Goal: Task Accomplishment & Management: Complete application form

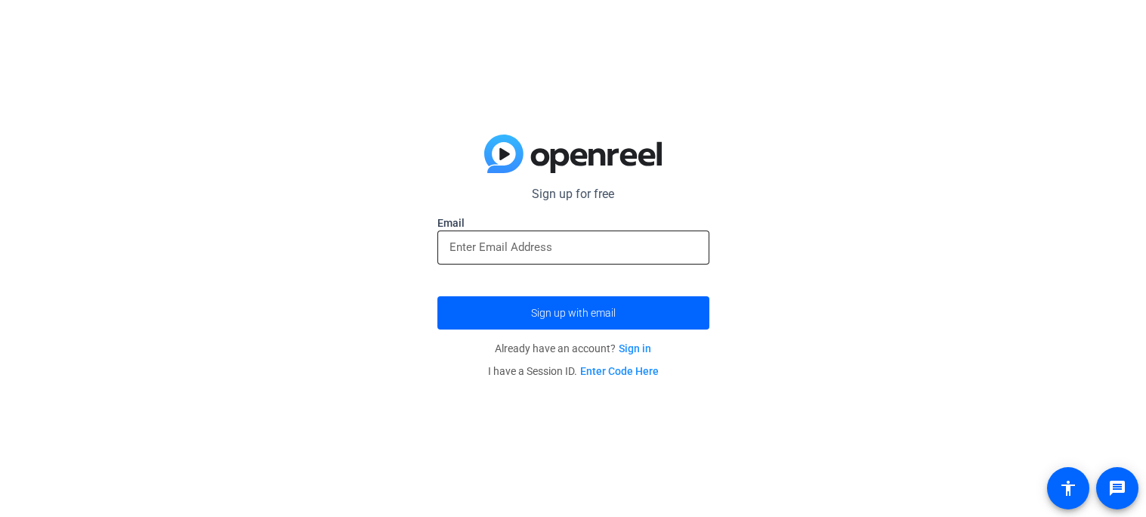
click at [609, 236] on div at bounding box center [573, 247] width 248 height 34
click at [606, 245] on input "email" at bounding box center [573, 247] width 248 height 18
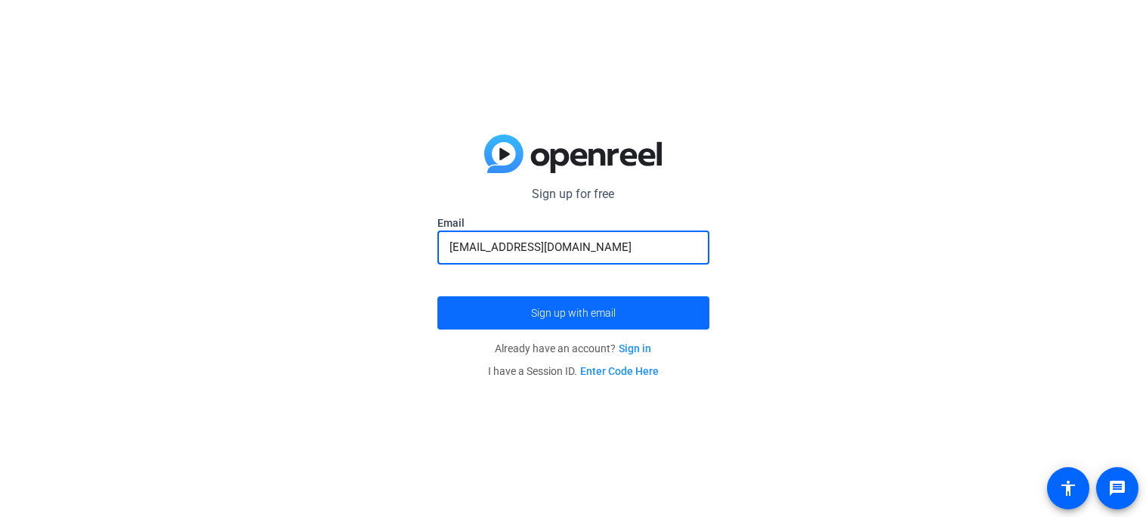
type input "[EMAIL_ADDRESS][DOMAIN_NAME]"
click at [554, 313] on span "Sign up with email" at bounding box center [573, 313] width 85 height 0
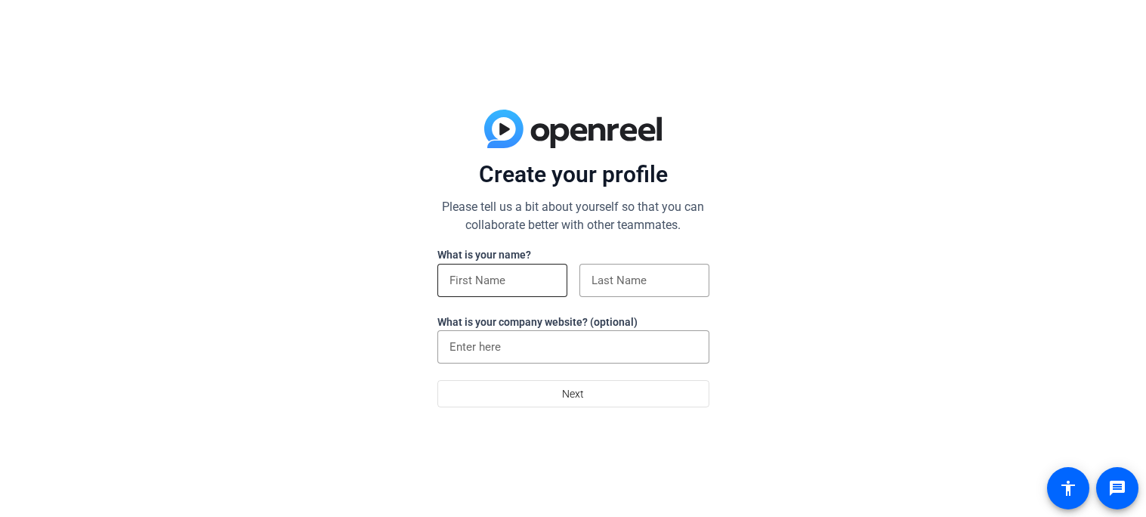
click at [542, 274] on input at bounding box center [502, 280] width 106 height 18
type input "[PERSON_NAME]"
type input "Robert"
click at [603, 279] on input at bounding box center [644, 280] width 106 height 18
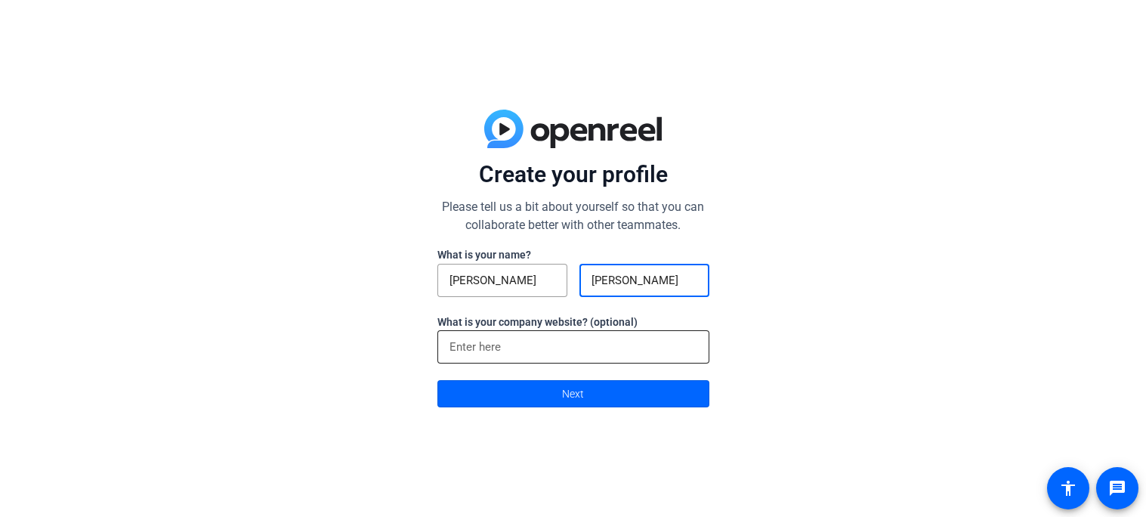
type input "martin"
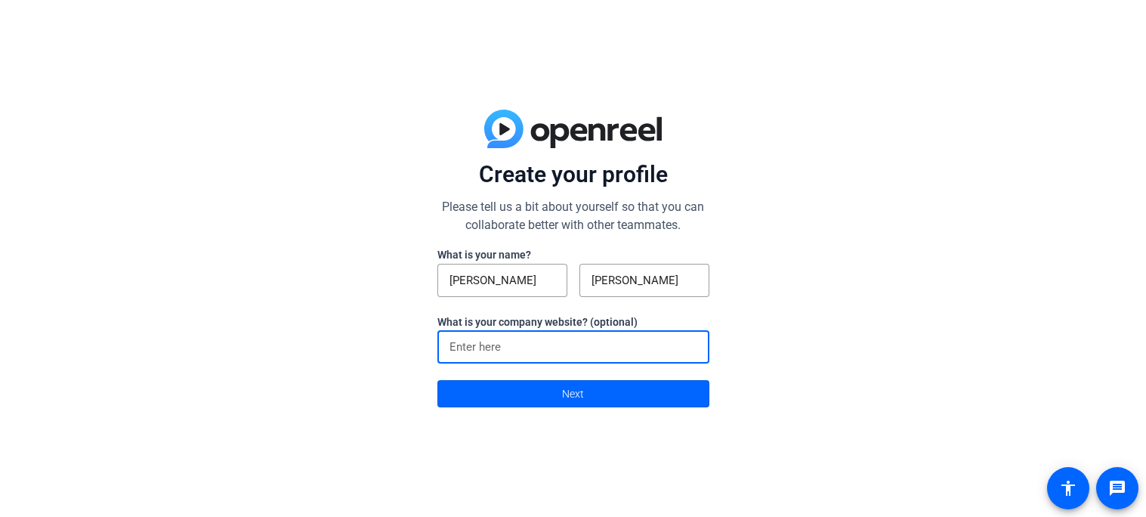
click at [517, 349] on input at bounding box center [573, 347] width 248 height 18
click at [525, 388] on span at bounding box center [573, 393] width 270 height 36
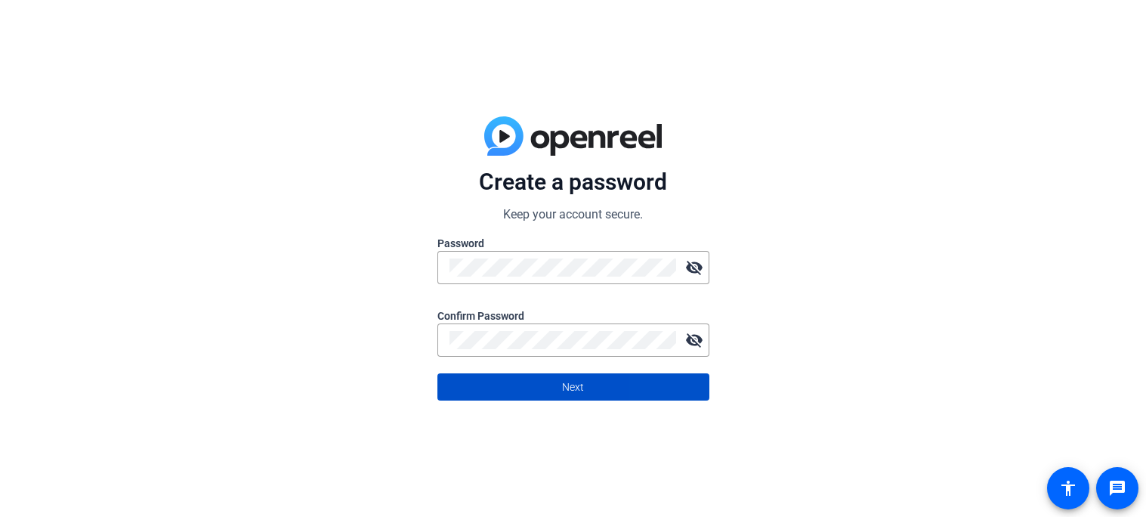
click at [662, 386] on span at bounding box center [573, 387] width 270 height 36
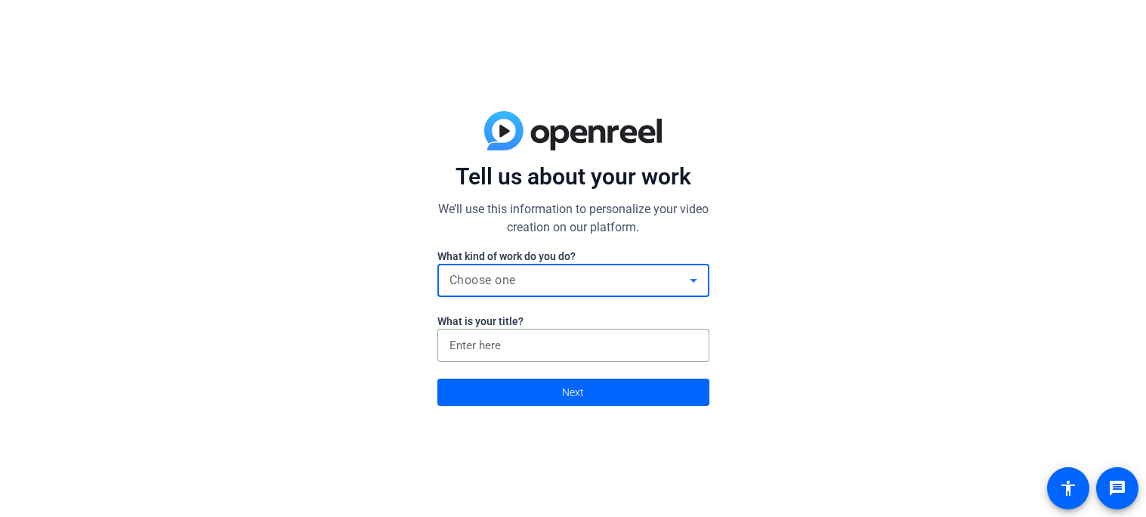
click at [618, 283] on div "Choose one" at bounding box center [569, 280] width 240 height 18
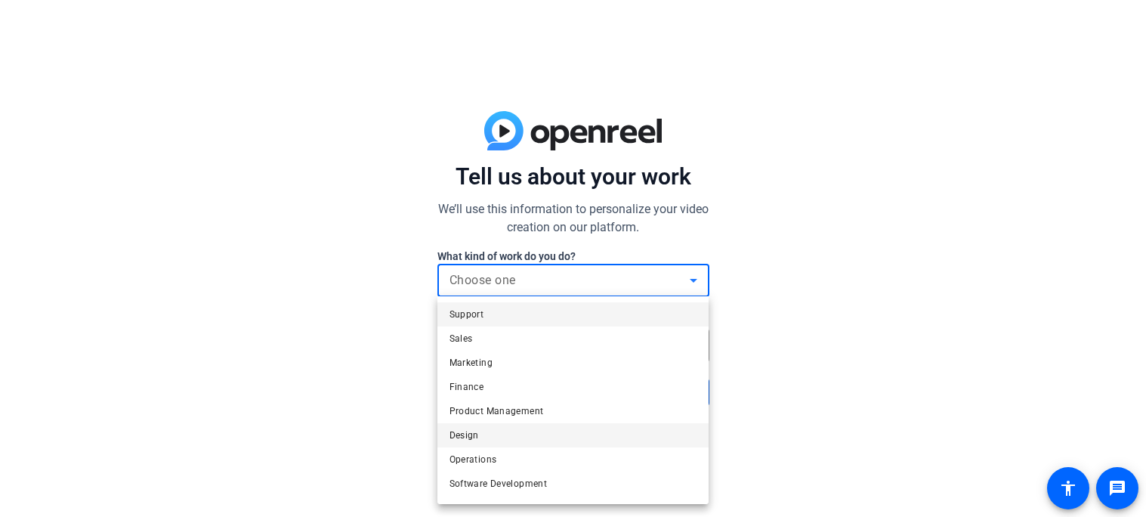
click at [573, 431] on mat-option "Design" at bounding box center [573, 435] width 272 height 24
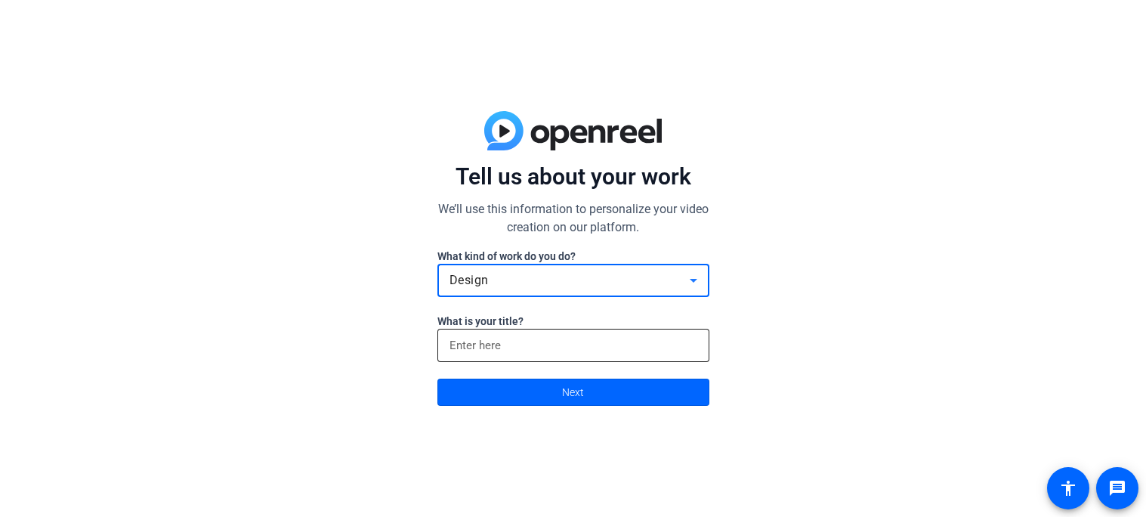
click at [612, 345] on input at bounding box center [573, 345] width 248 height 18
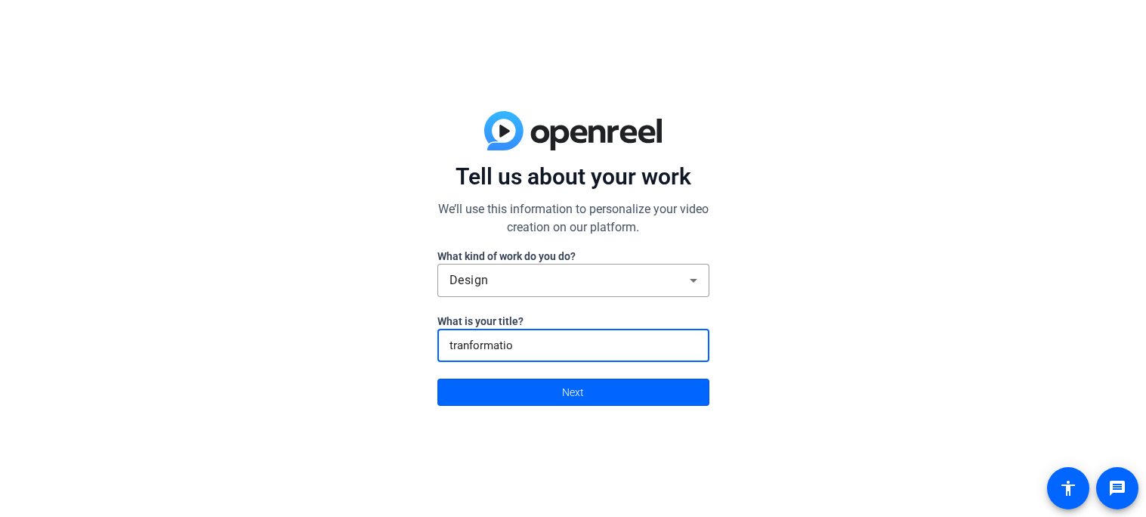
type input "tranformation"
type input "transformation videos"
click button "Next" at bounding box center [573, 391] width 272 height 27
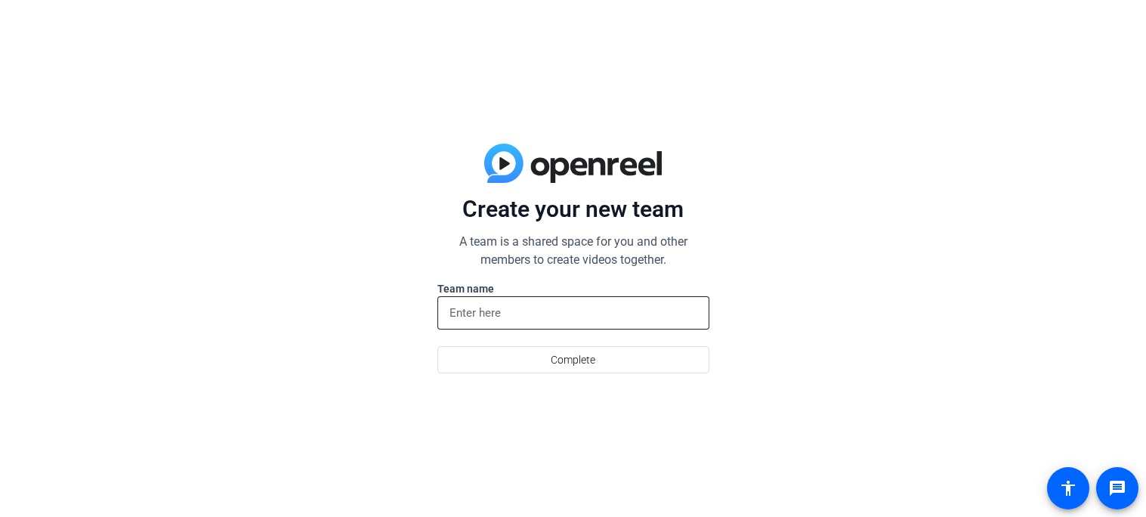
click at [628, 321] on div at bounding box center [573, 312] width 248 height 33
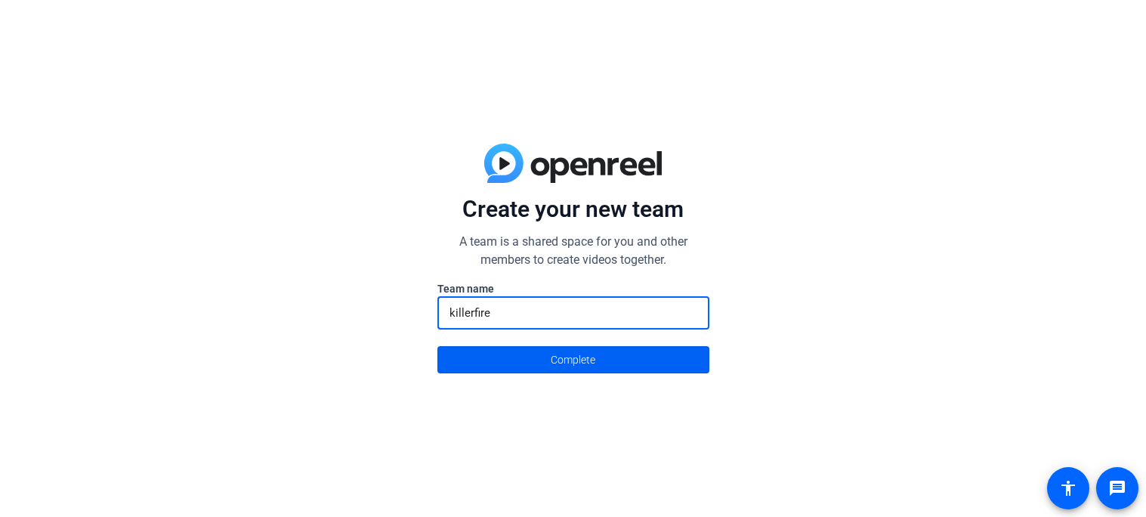
type input "killerfire"
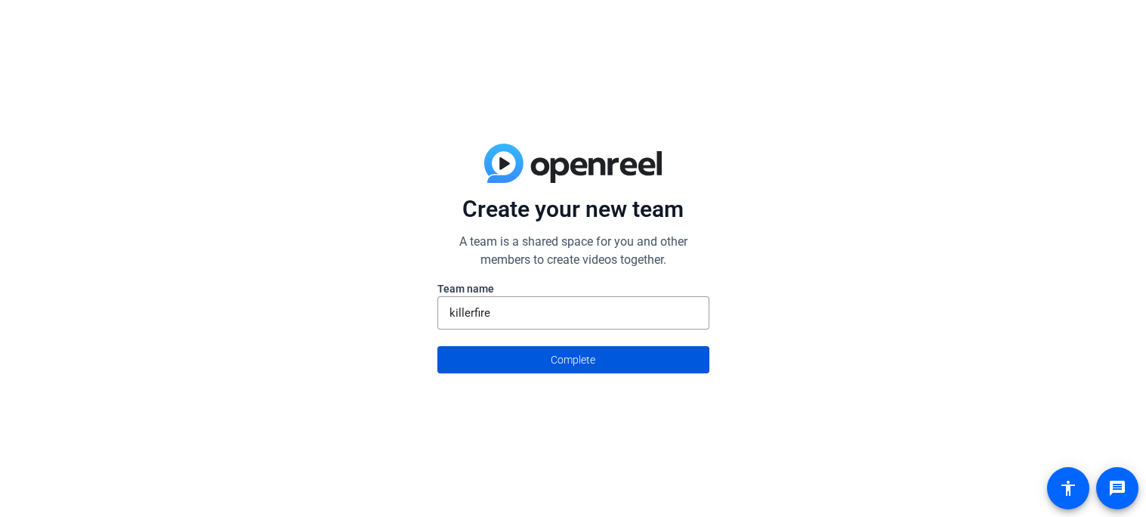
click at [612, 347] on span at bounding box center [573, 359] width 270 height 36
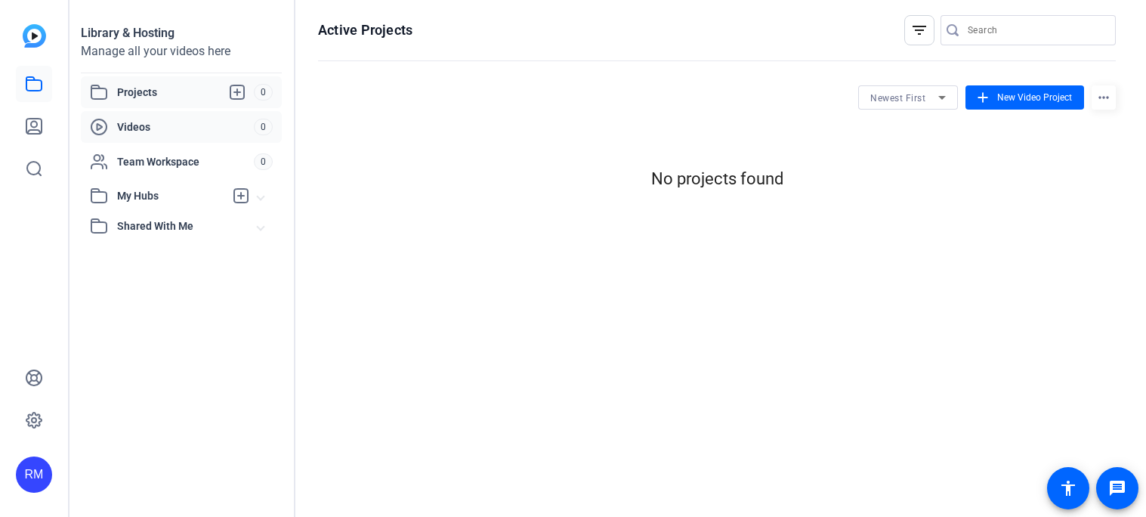
click at [143, 136] on div "Videos 0" at bounding box center [181, 127] width 201 height 32
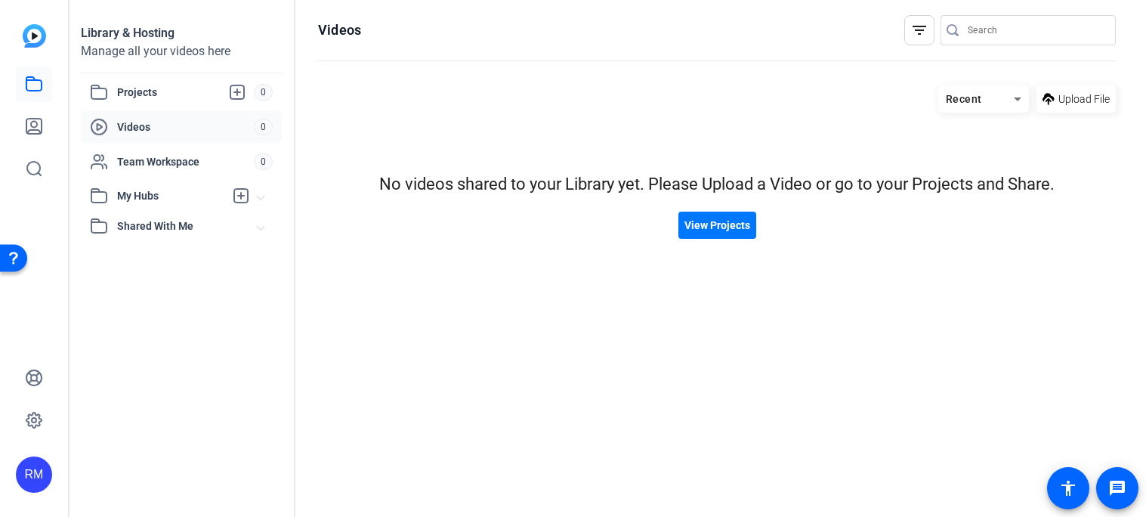
click at [20, 39] on div at bounding box center [34, 105] width 36 height 162
click at [32, 37] on img at bounding box center [34, 35] width 23 height 23
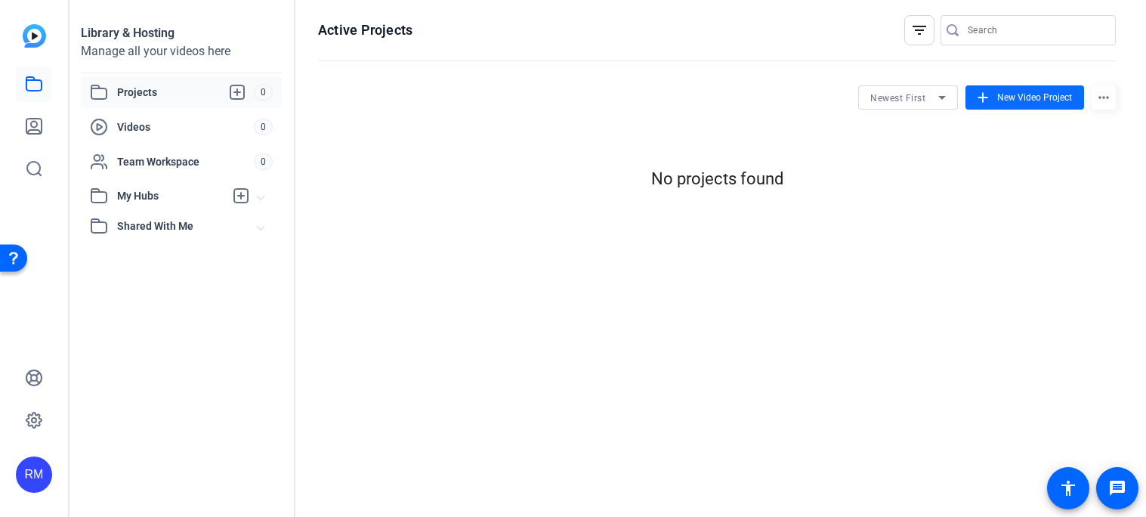
click at [1015, 99] on span "New Video Project" at bounding box center [1034, 98] width 75 height 14
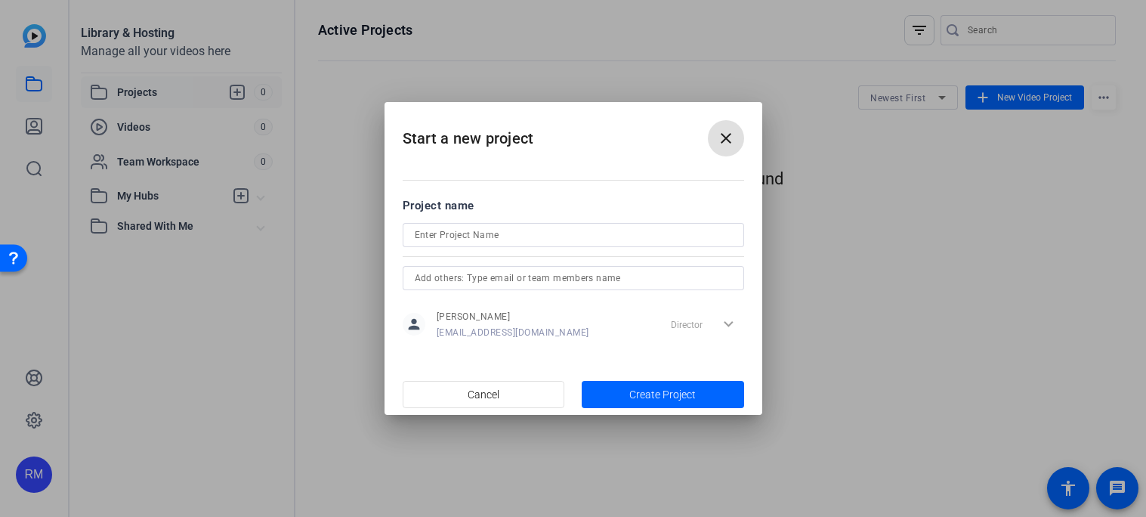
click at [556, 226] on input at bounding box center [573, 235] width 317 height 18
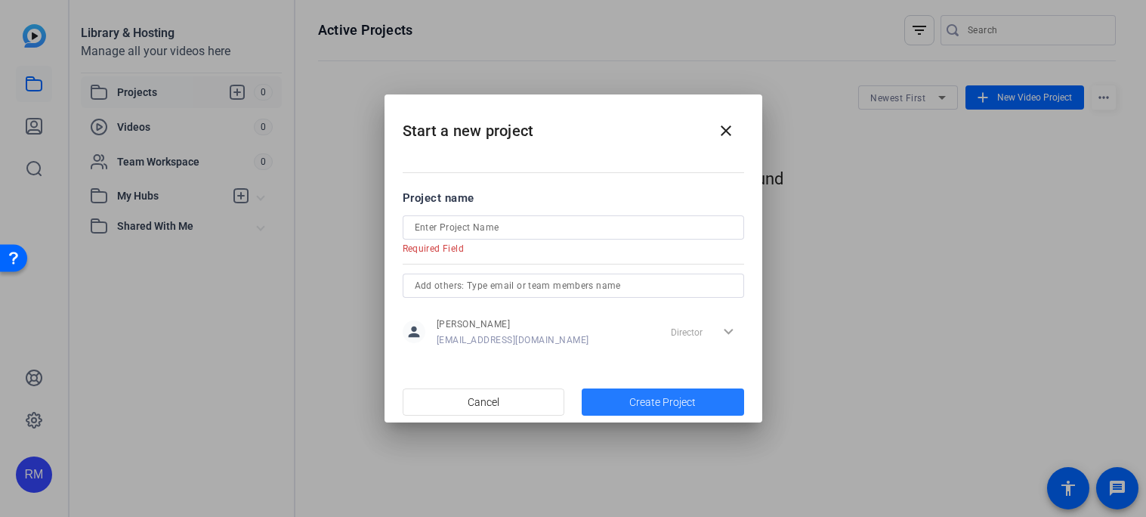
click at [615, 387] on span "button" at bounding box center [662, 402] width 162 height 36
click at [739, 131] on span at bounding box center [726, 131] width 36 height 36
